Goal: Task Accomplishment & Management: Manage account settings

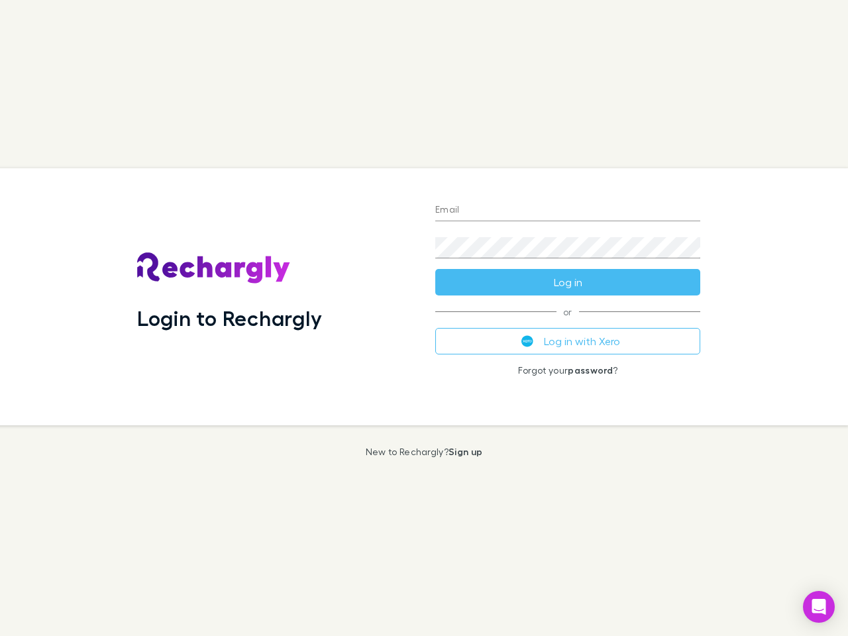
click at [424, 318] on div "Login to Rechargly" at bounding box center [276, 296] width 298 height 257
click at [568, 211] on input "Email" at bounding box center [567, 210] width 265 height 21
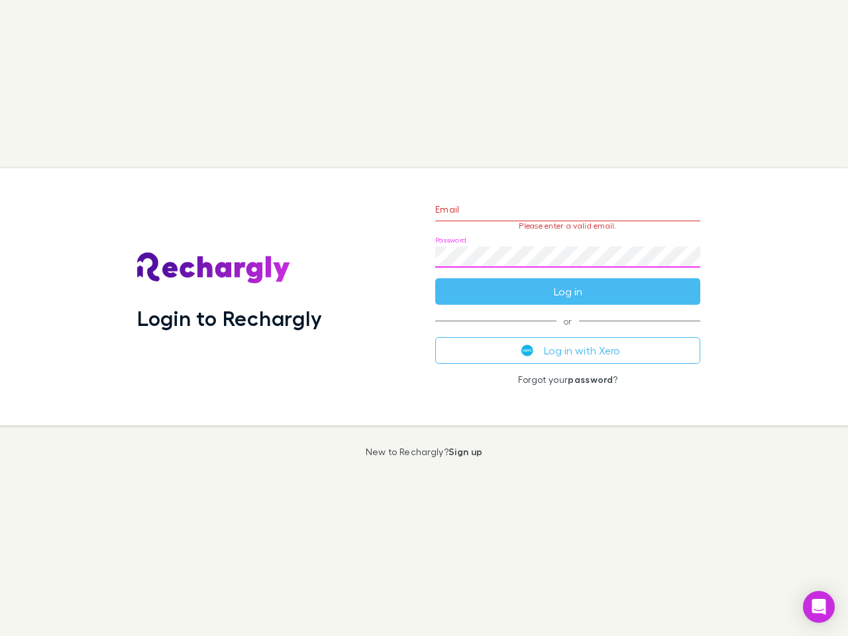
click at [568, 282] on form "Email Please enter a valid email. Password Log in" at bounding box center [567, 247] width 265 height 115
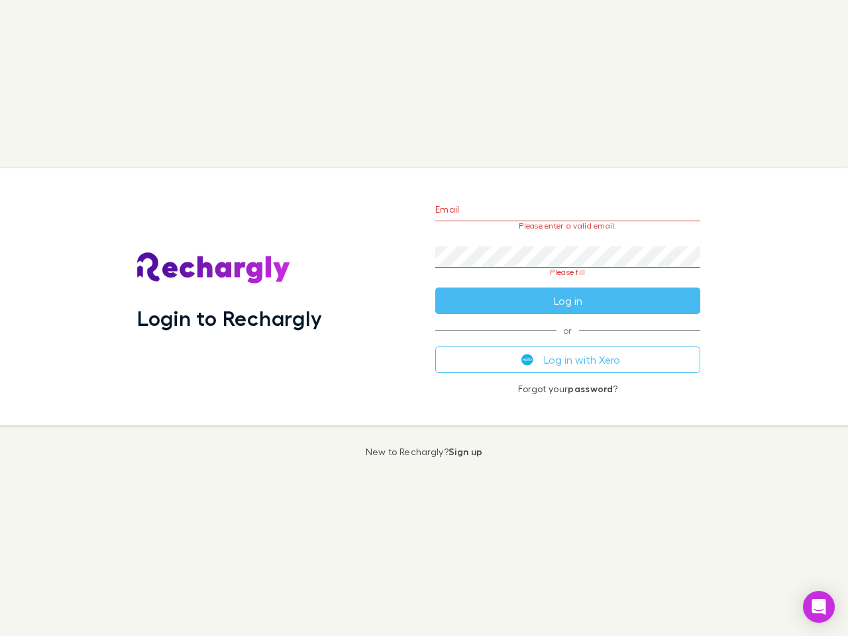
click at [568, 341] on div "Email Please enter a valid email. Password Please fill Log in or Log in with Xe…" at bounding box center [568, 296] width 286 height 257
click at [819, 607] on icon "Open Intercom Messenger" at bounding box center [820, 607] width 14 height 16
